Goal: Use online tool/utility

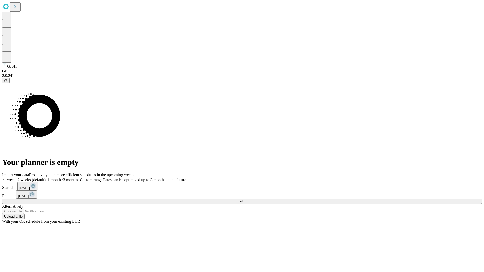
click at [246, 199] on span "Fetch" at bounding box center [242, 201] width 8 height 4
